Goal: Register for event/course

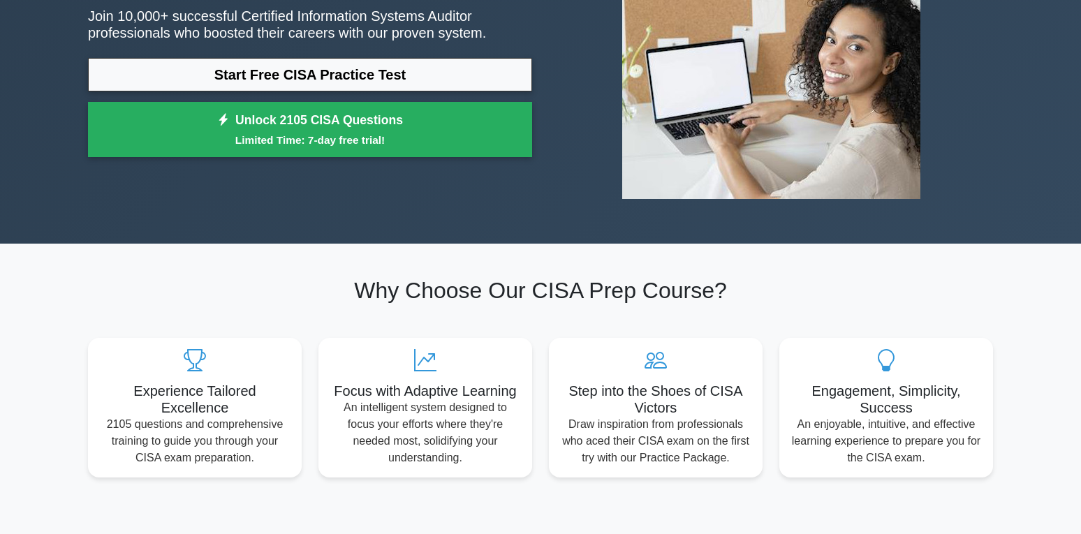
scroll to position [140, 0]
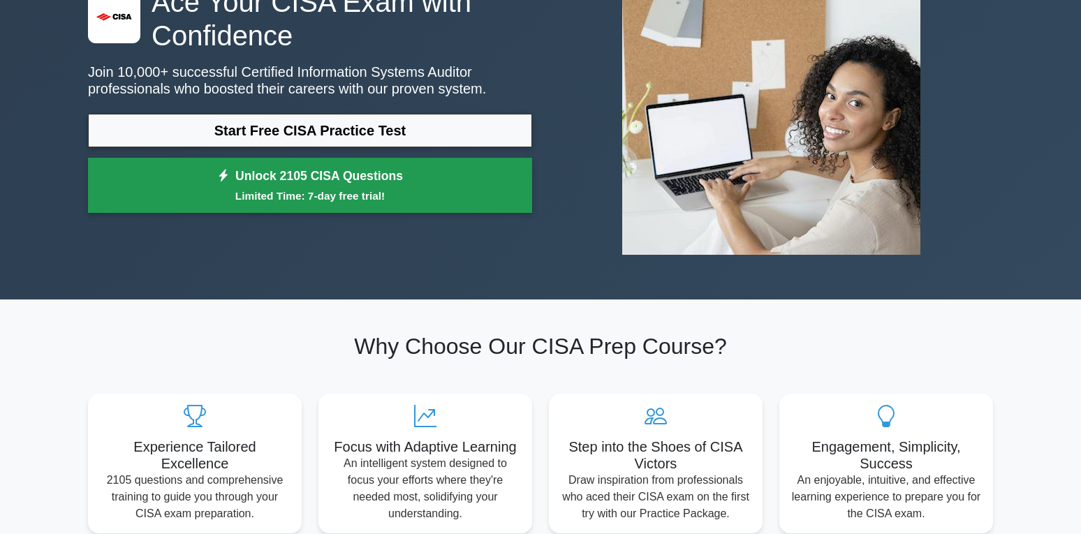
click at [379, 180] on link "Unlock 2105 CISA Questions Limited Time: 7-day free trial!" at bounding box center [310, 186] width 444 height 56
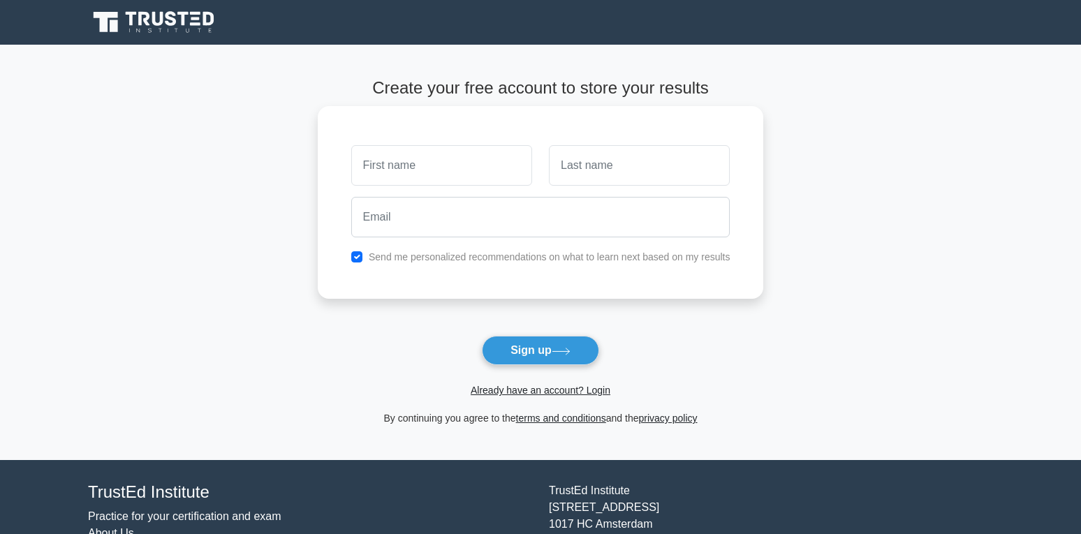
click at [395, 174] on input "text" at bounding box center [441, 165] width 181 height 40
type input "talha"
click at [595, 175] on input "text" at bounding box center [639, 165] width 181 height 40
type input "amin"
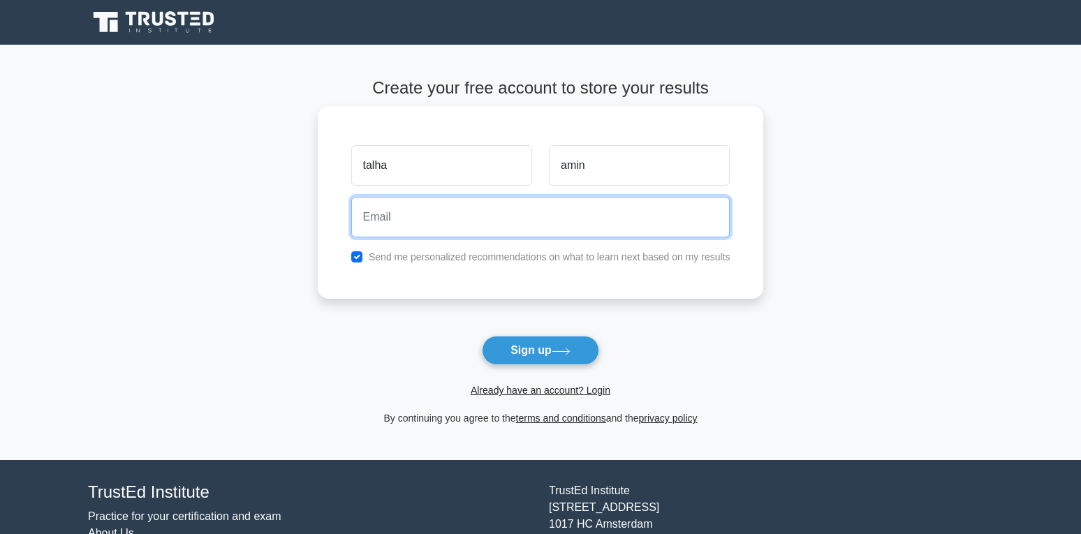
click at [593, 198] on input "email" at bounding box center [540, 217] width 379 height 40
type input "[EMAIL_ADDRESS][DOMAIN_NAME]"
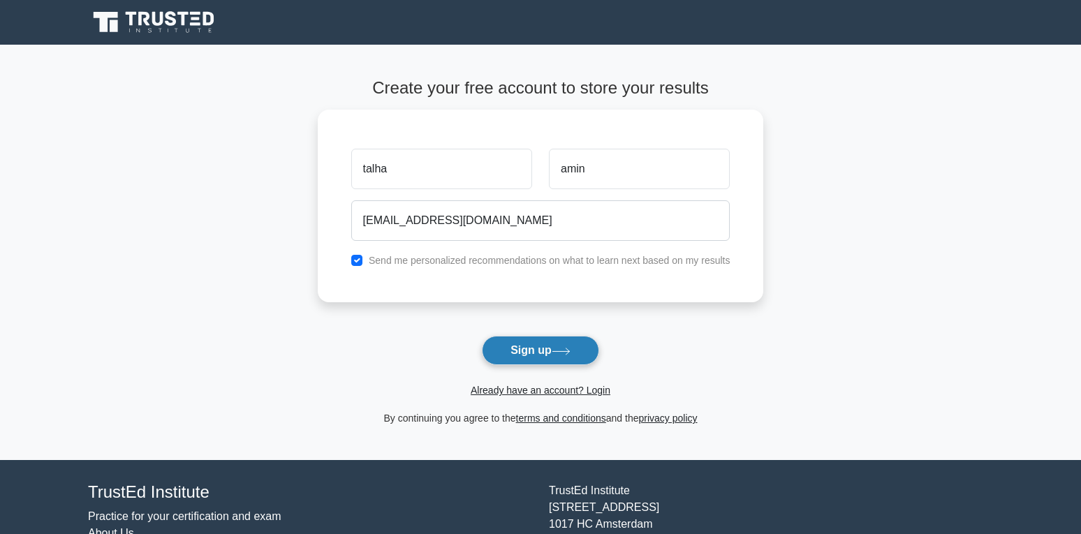
click at [544, 346] on button "Sign up" at bounding box center [540, 350] width 117 height 29
